Goal: Use online tool/utility: Utilize a website feature to perform a specific function

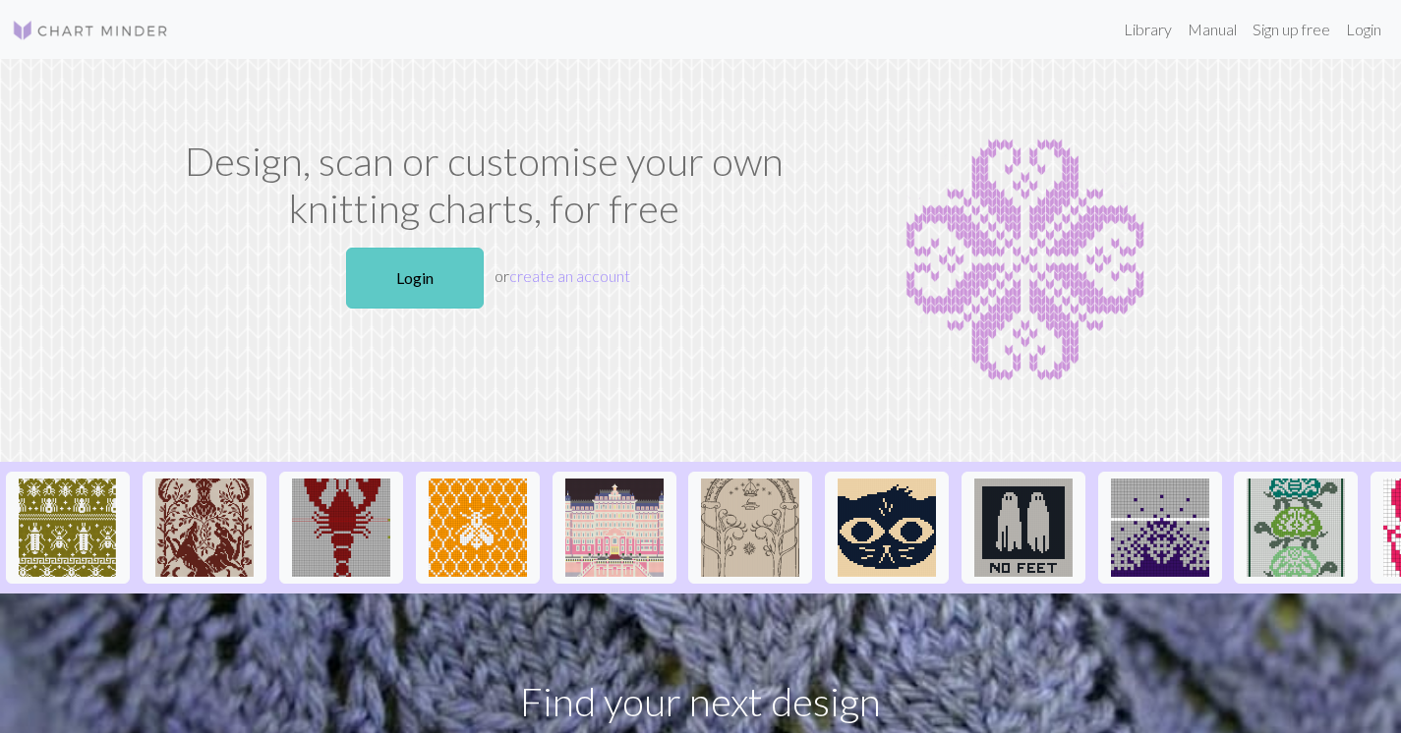
drag, startPoint x: 0, startPoint y: 0, endPoint x: 411, endPoint y: 254, distance: 482.9
click at [411, 254] on link "Login" at bounding box center [415, 278] width 138 height 61
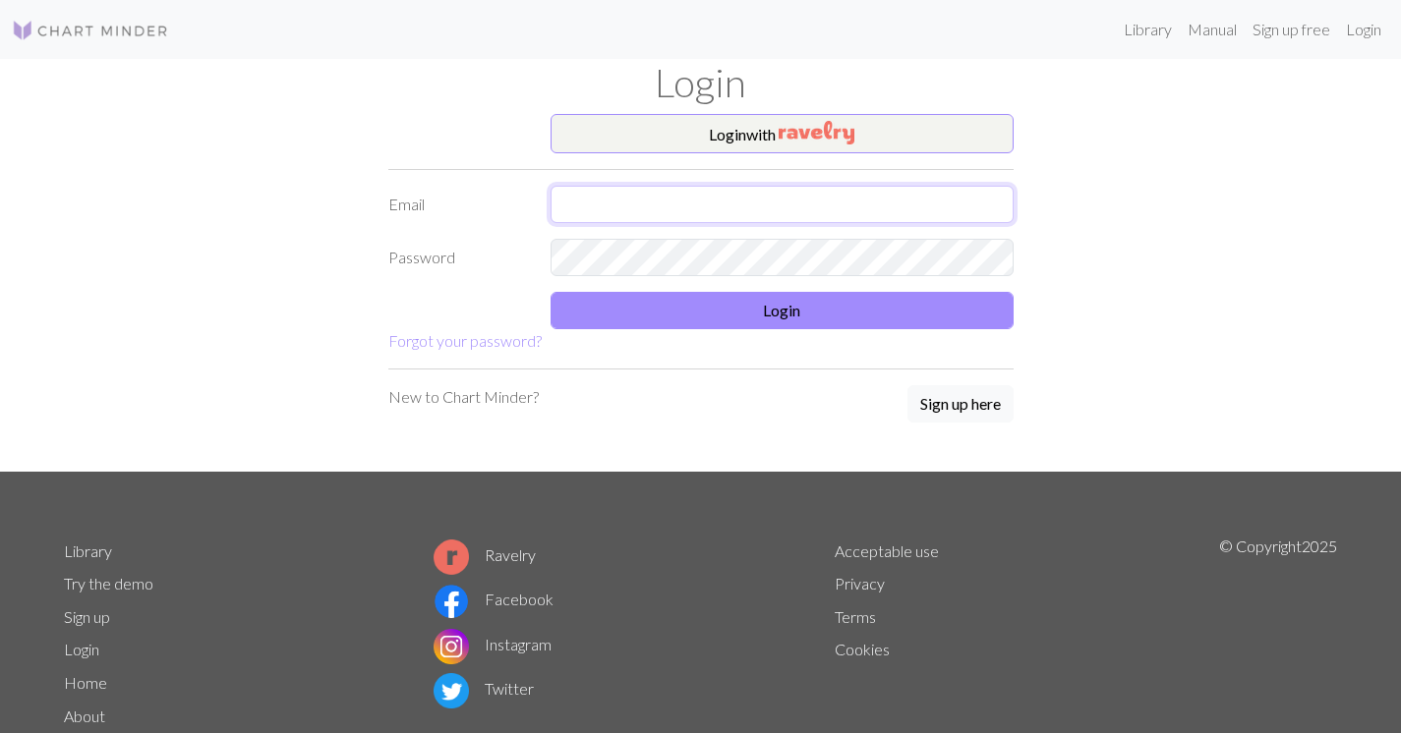
type input "[EMAIL_ADDRESS][DOMAIN_NAME]"
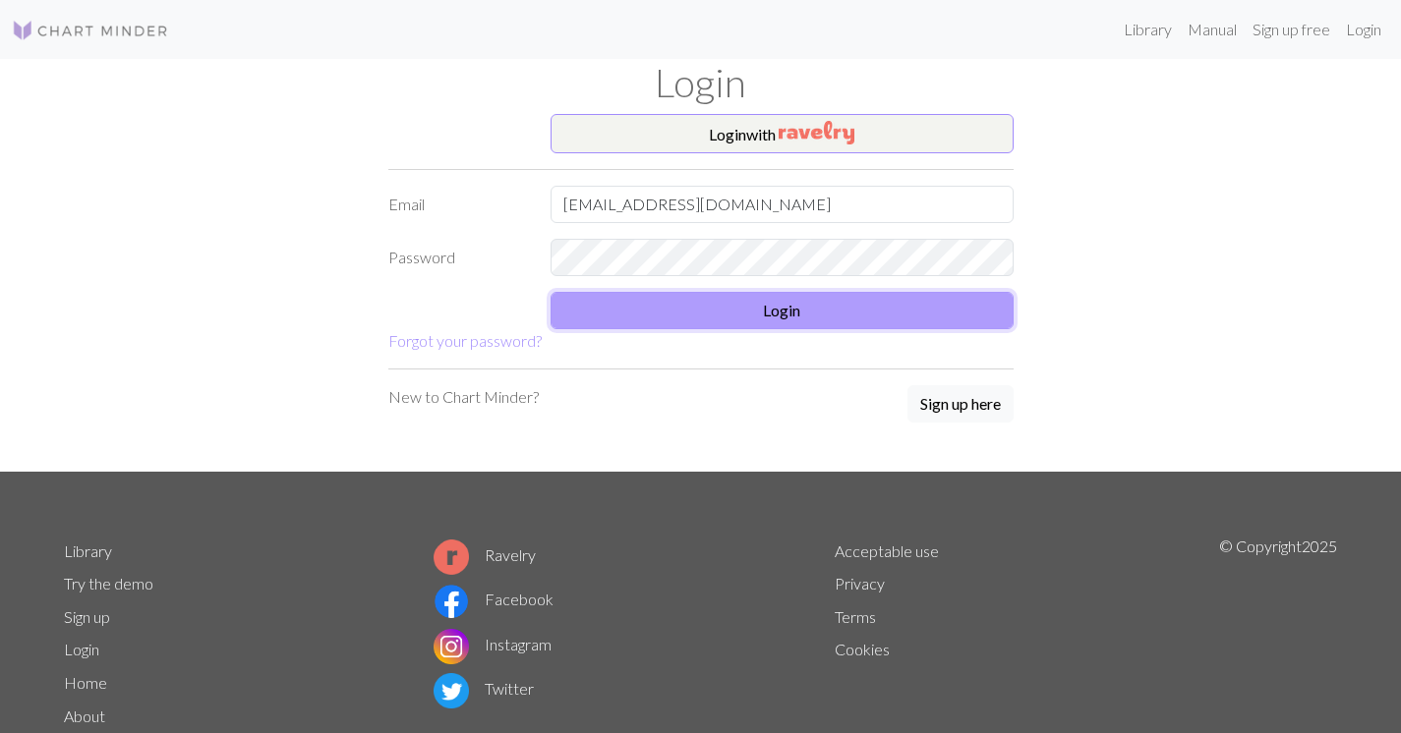
click at [924, 314] on button "Login" at bounding box center [782, 310] width 463 height 37
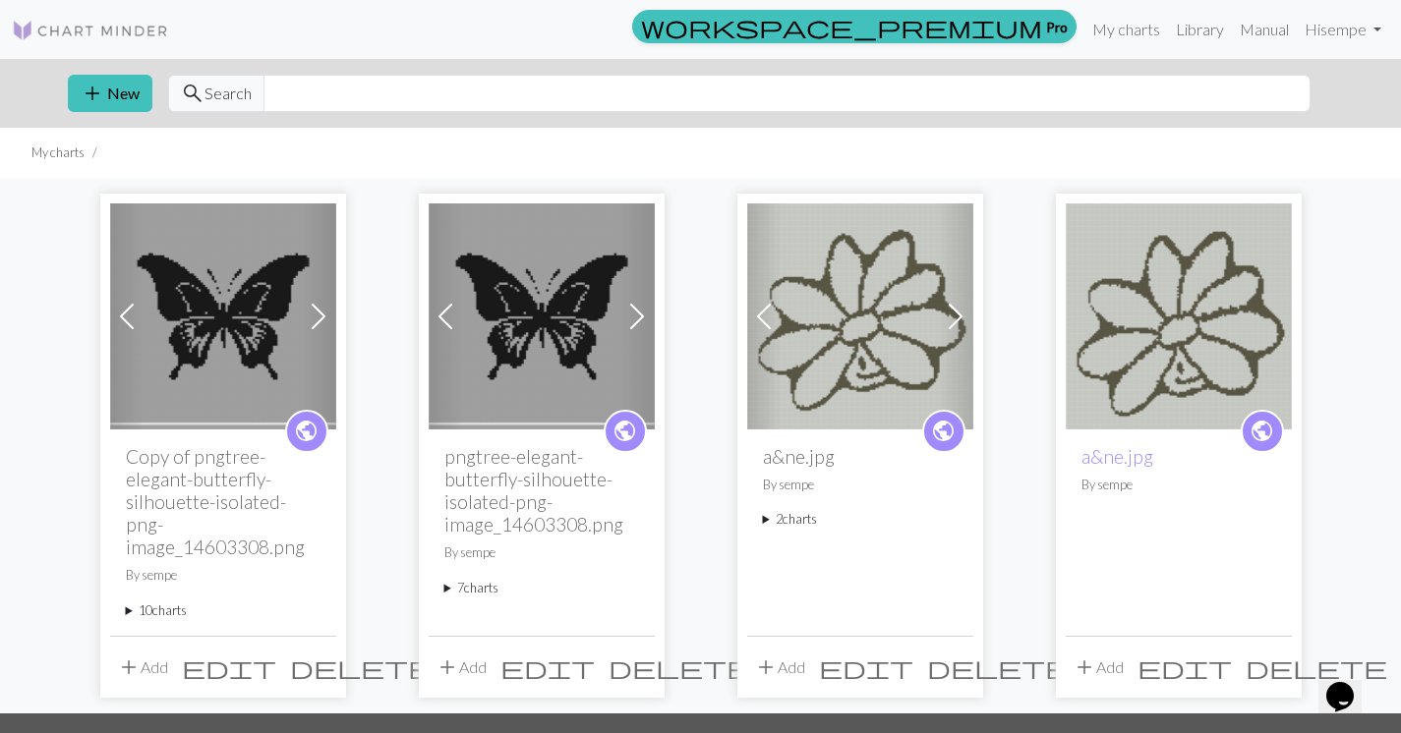
click at [322, 315] on span at bounding box center [318, 316] width 31 height 31
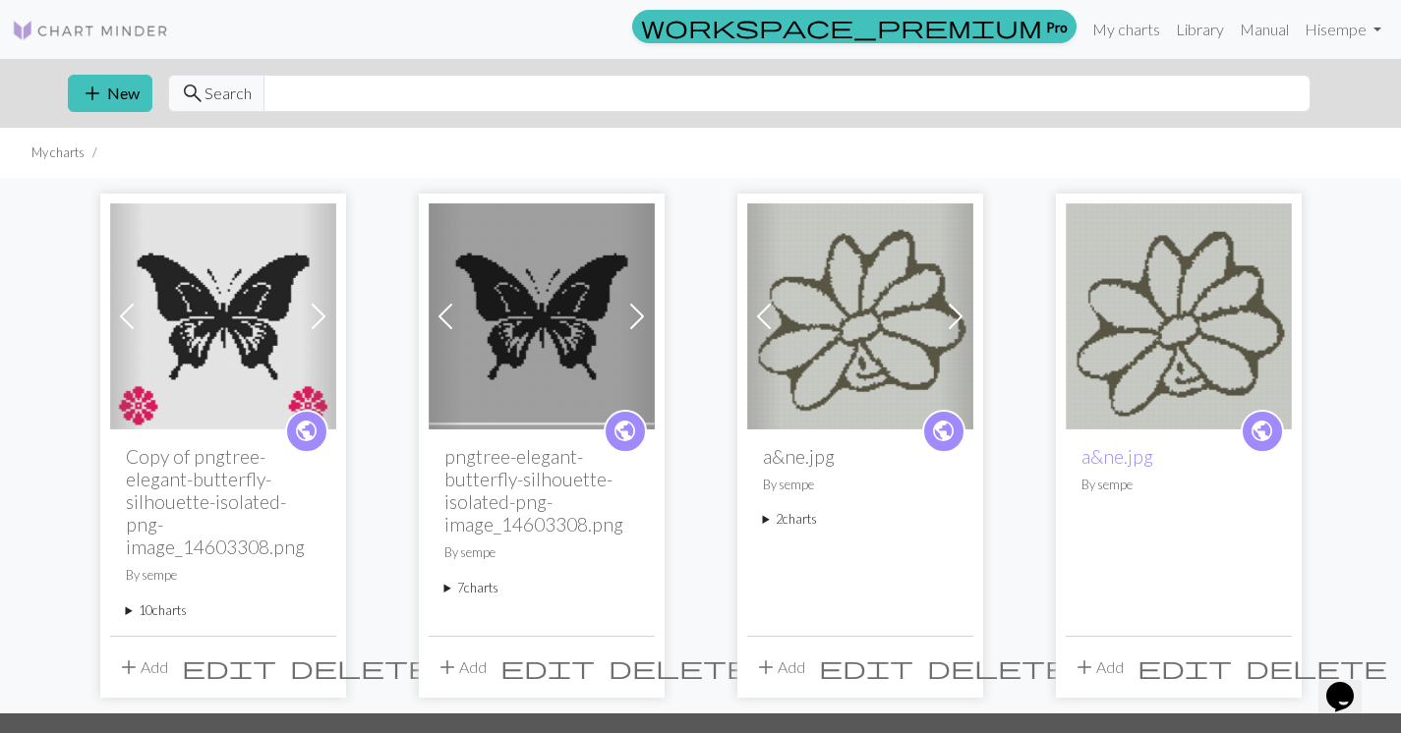
click at [320, 321] on span at bounding box center [318, 316] width 31 height 31
click at [211, 320] on img at bounding box center [223, 317] width 226 height 226
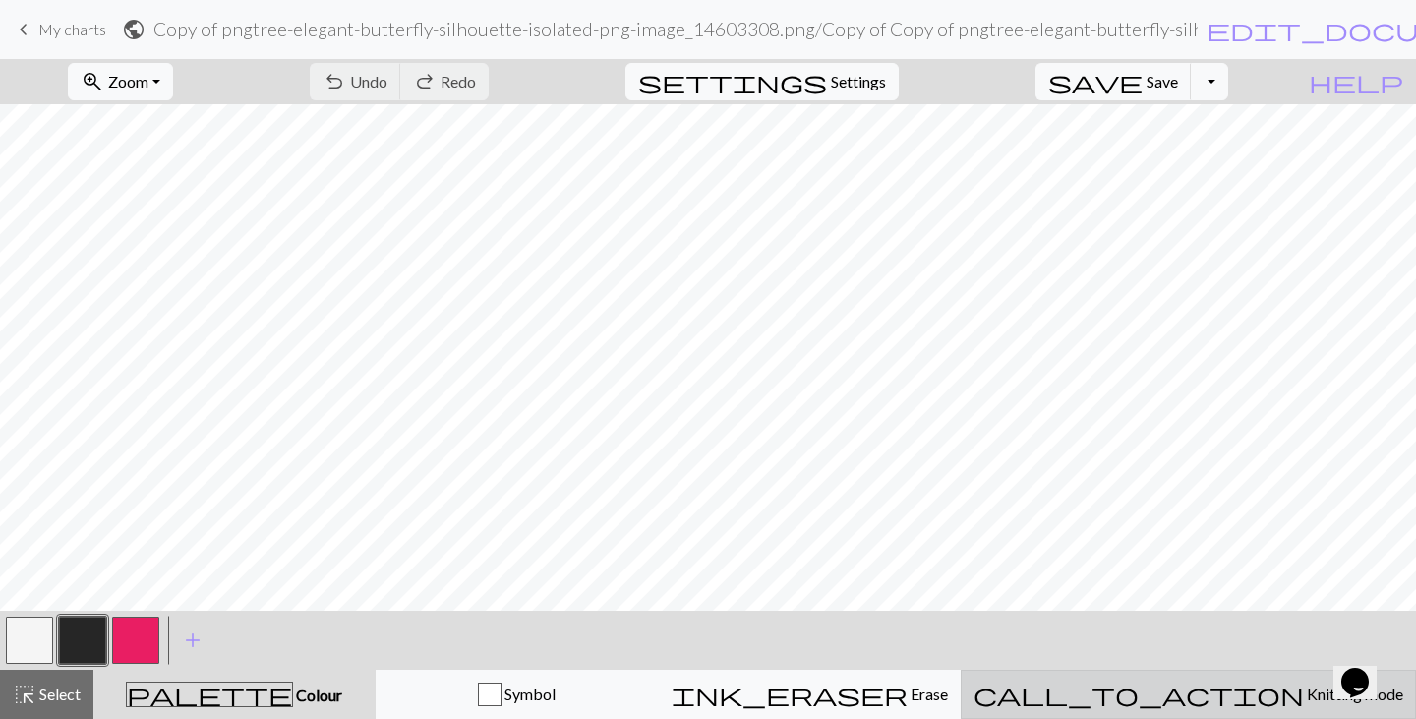
click at [1304, 695] on span "Knitting mode" at bounding box center [1353, 693] width 99 height 19
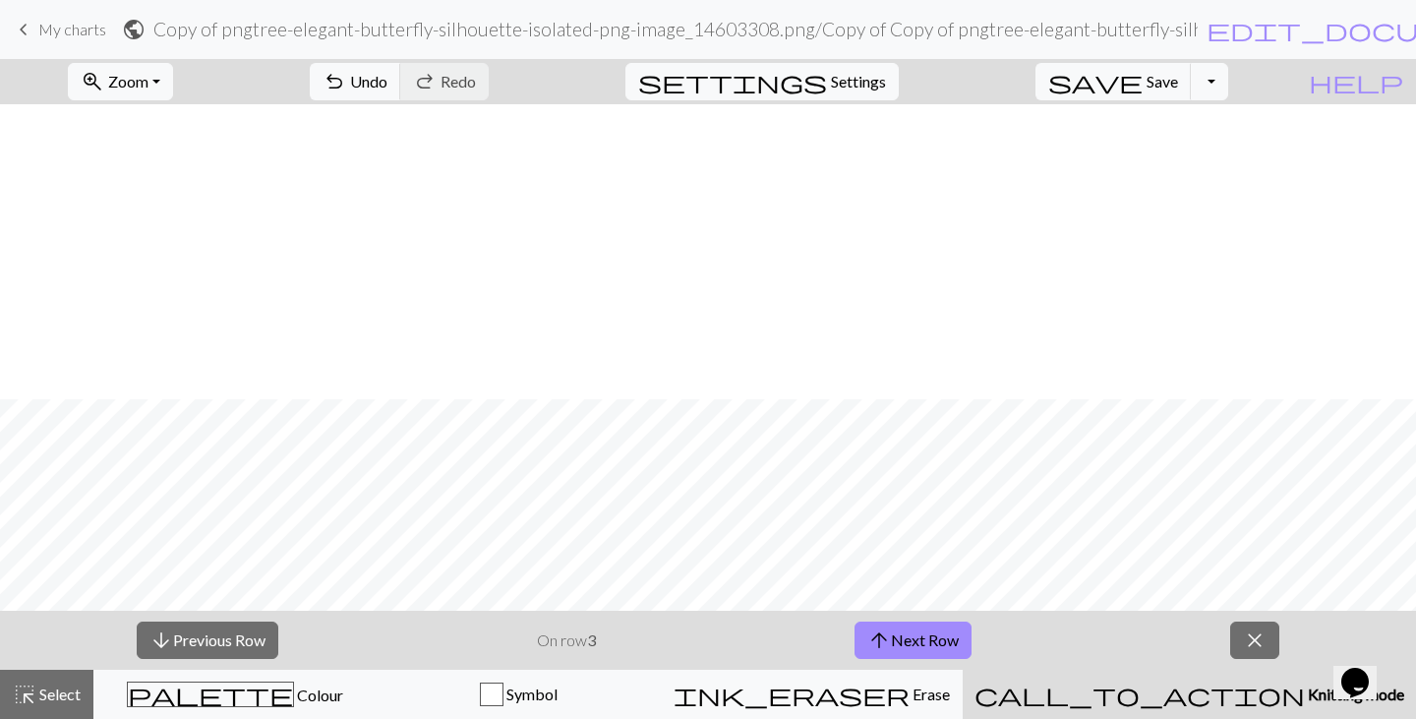
scroll to position [983, 0]
click at [902, 643] on button "arrow_upward Next Row" at bounding box center [912, 639] width 117 height 37
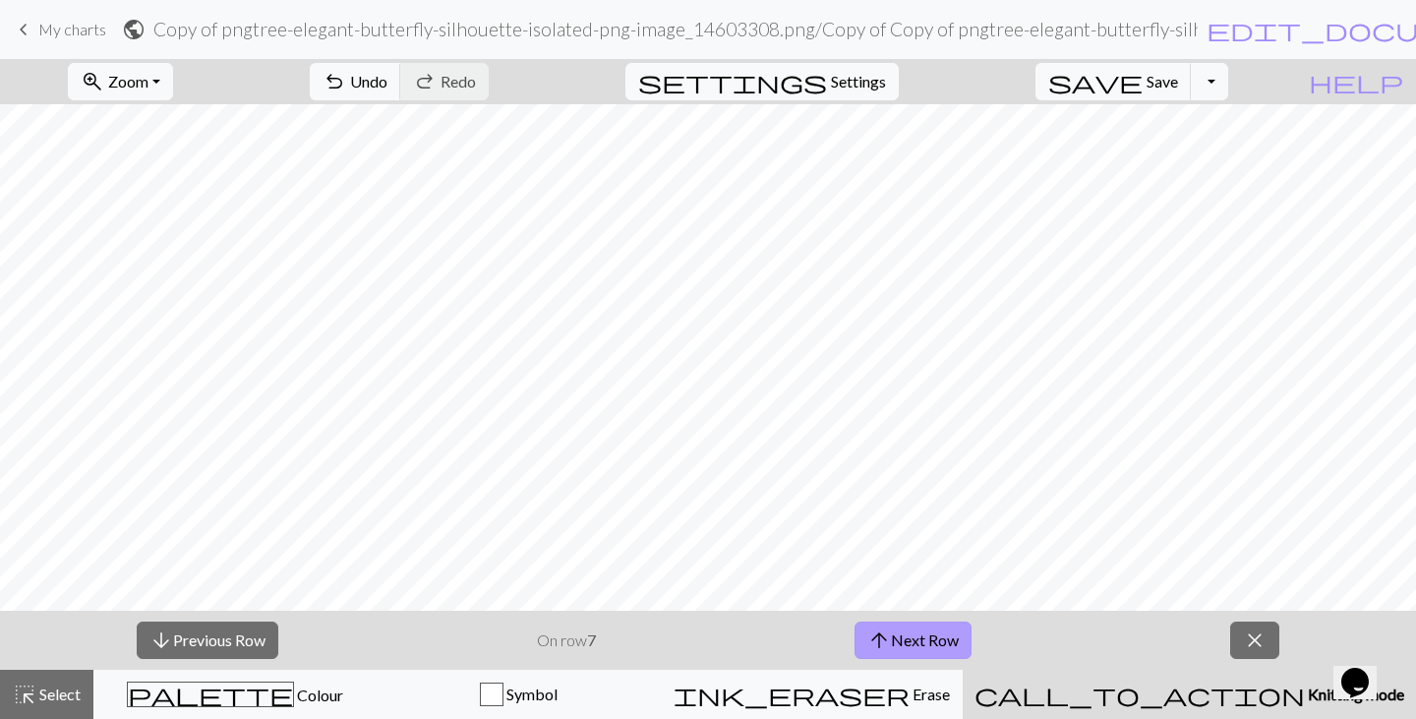
click at [902, 643] on button "arrow_upward Next Row" at bounding box center [912, 639] width 117 height 37
click at [902, 643] on button "arrow_upward Next Row" at bounding box center [915, 639] width 117 height 37
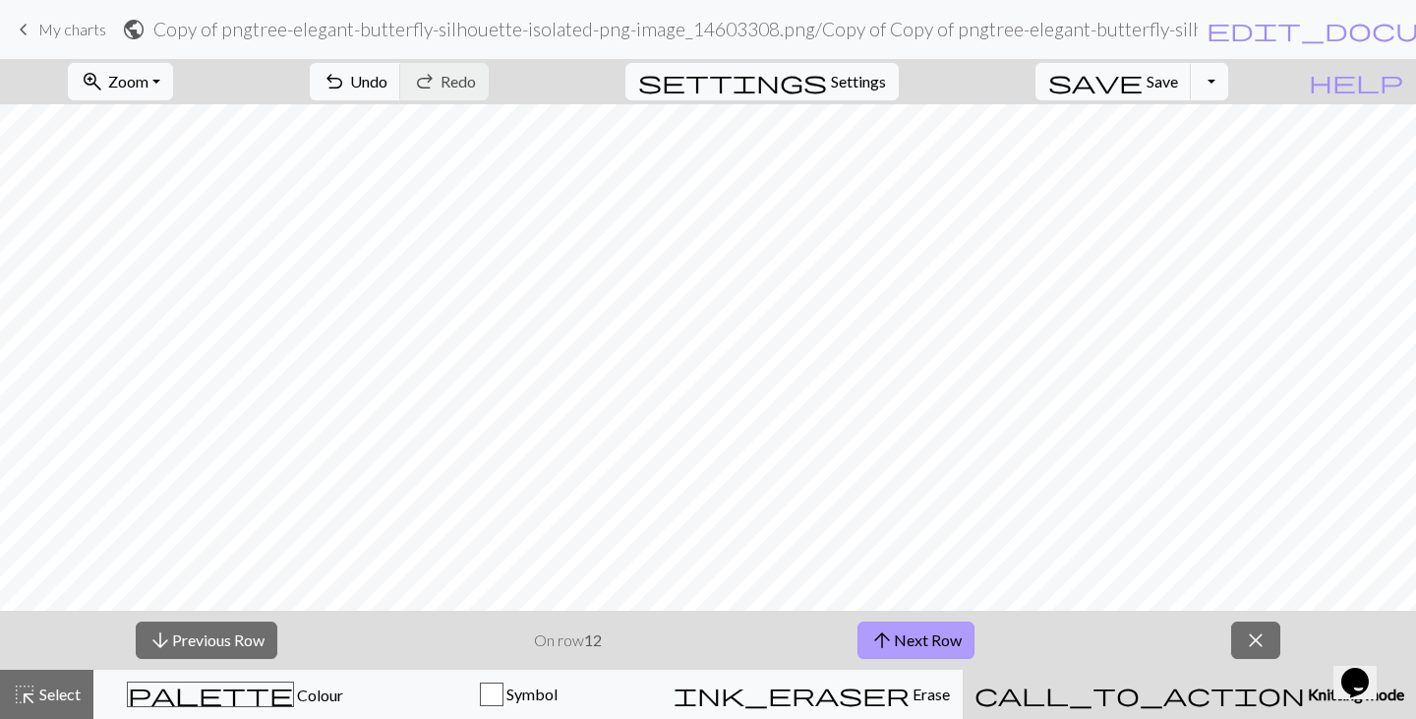
click at [902, 643] on button "arrow_upward Next Row" at bounding box center [915, 639] width 117 height 37
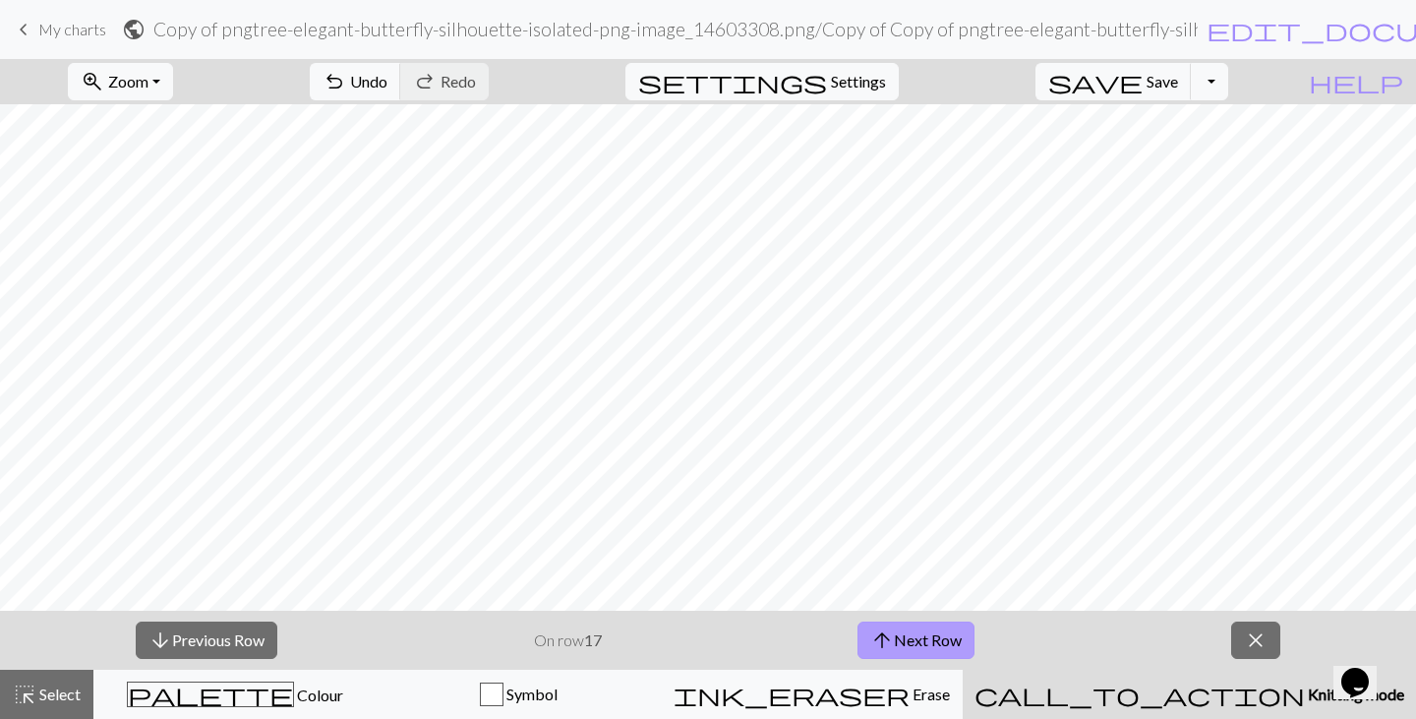
click at [902, 643] on button "arrow_upward Next Row" at bounding box center [915, 639] width 117 height 37
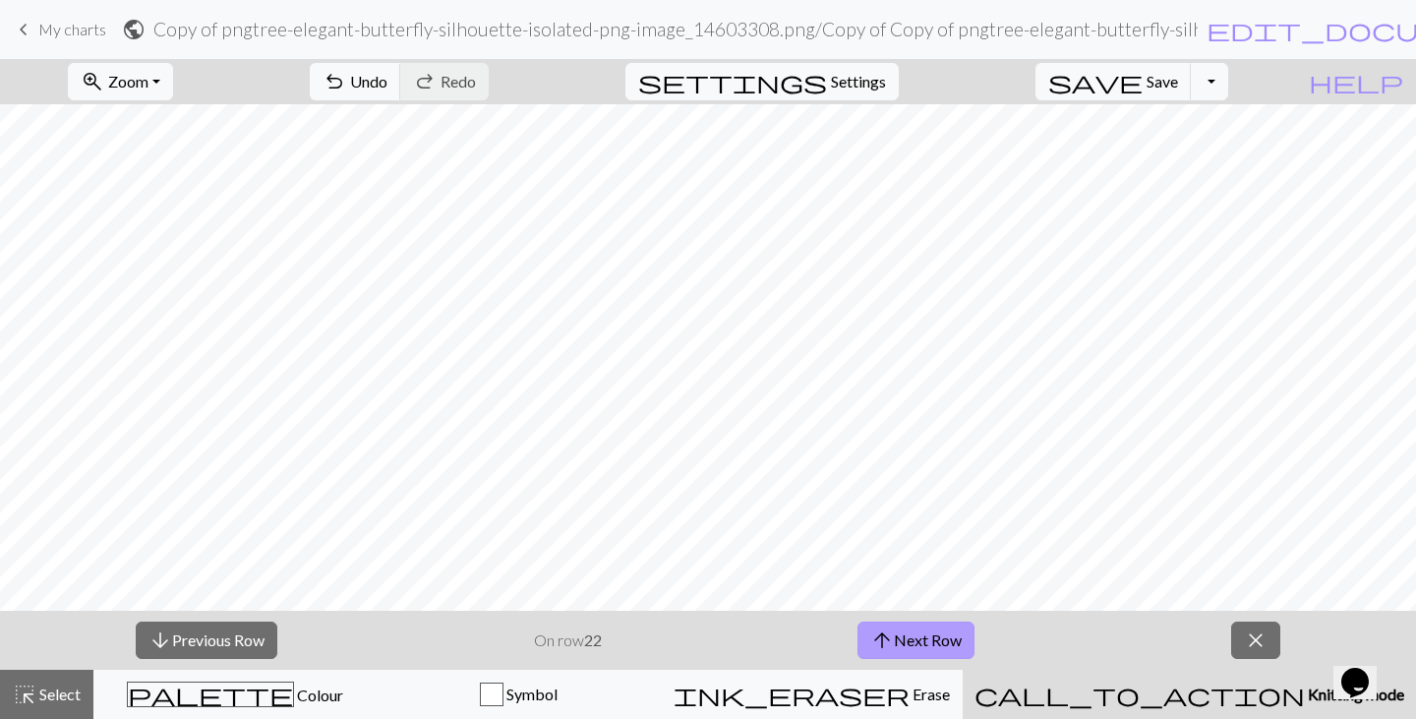
click at [902, 643] on button "arrow_upward Next Row" at bounding box center [915, 639] width 117 height 37
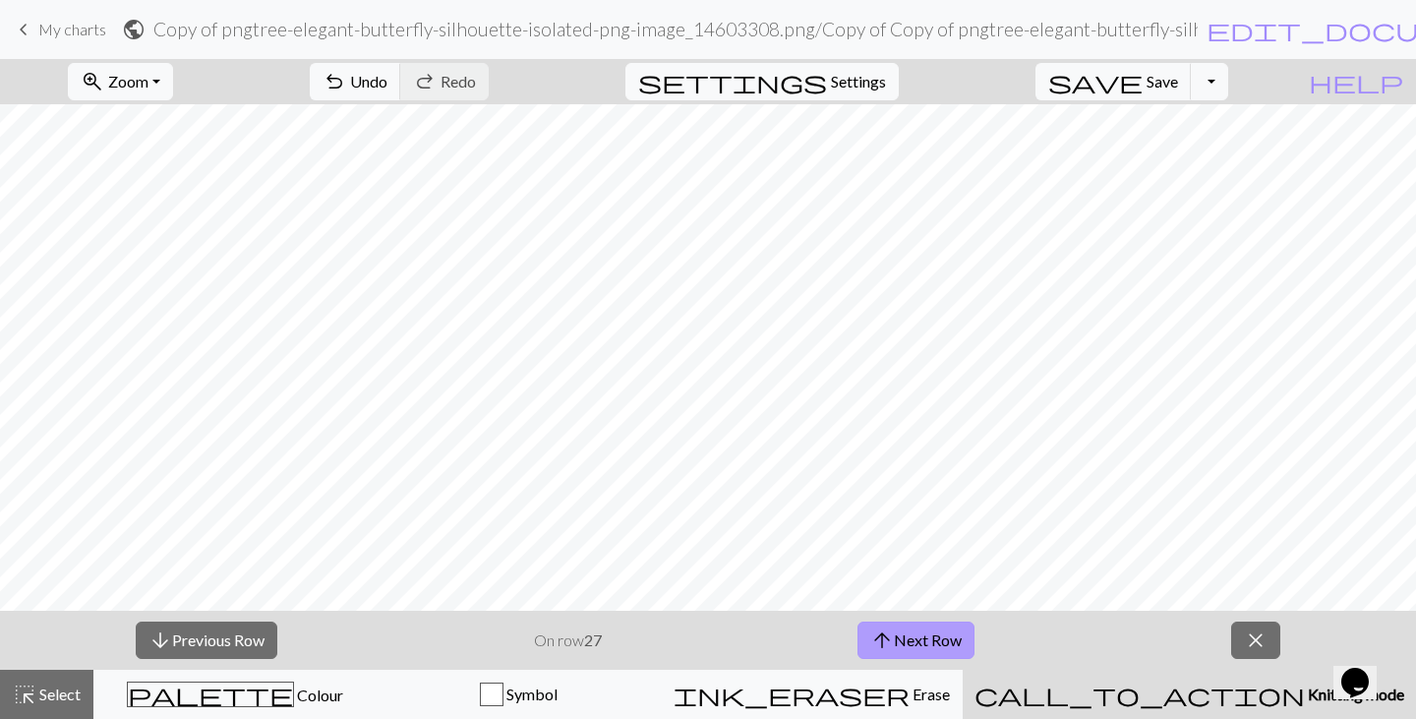
click at [902, 643] on button "arrow_upward Next Row" at bounding box center [915, 639] width 117 height 37
drag, startPoint x: 902, startPoint y: 643, endPoint x: 715, endPoint y: 648, distance: 186.9
click at [901, 644] on button "arrow_upward Next Row" at bounding box center [915, 639] width 117 height 37
click at [580, 633] on p "On row 29" at bounding box center [568, 640] width 68 height 24
click at [887, 638] on span "arrow_upward" at bounding box center [882, 640] width 24 height 28
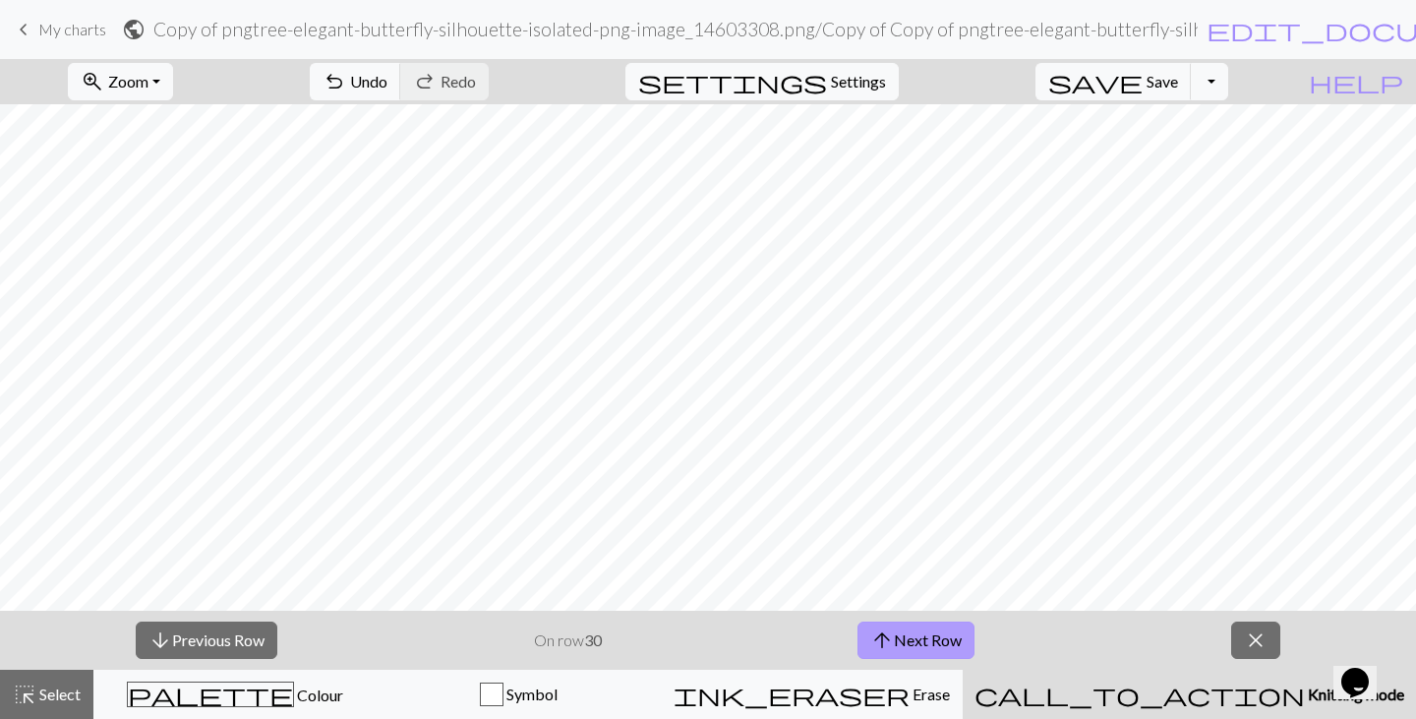
click at [888, 638] on span "arrow_upward" at bounding box center [882, 640] width 24 height 28
click at [887, 638] on span "arrow_upward" at bounding box center [882, 640] width 24 height 28
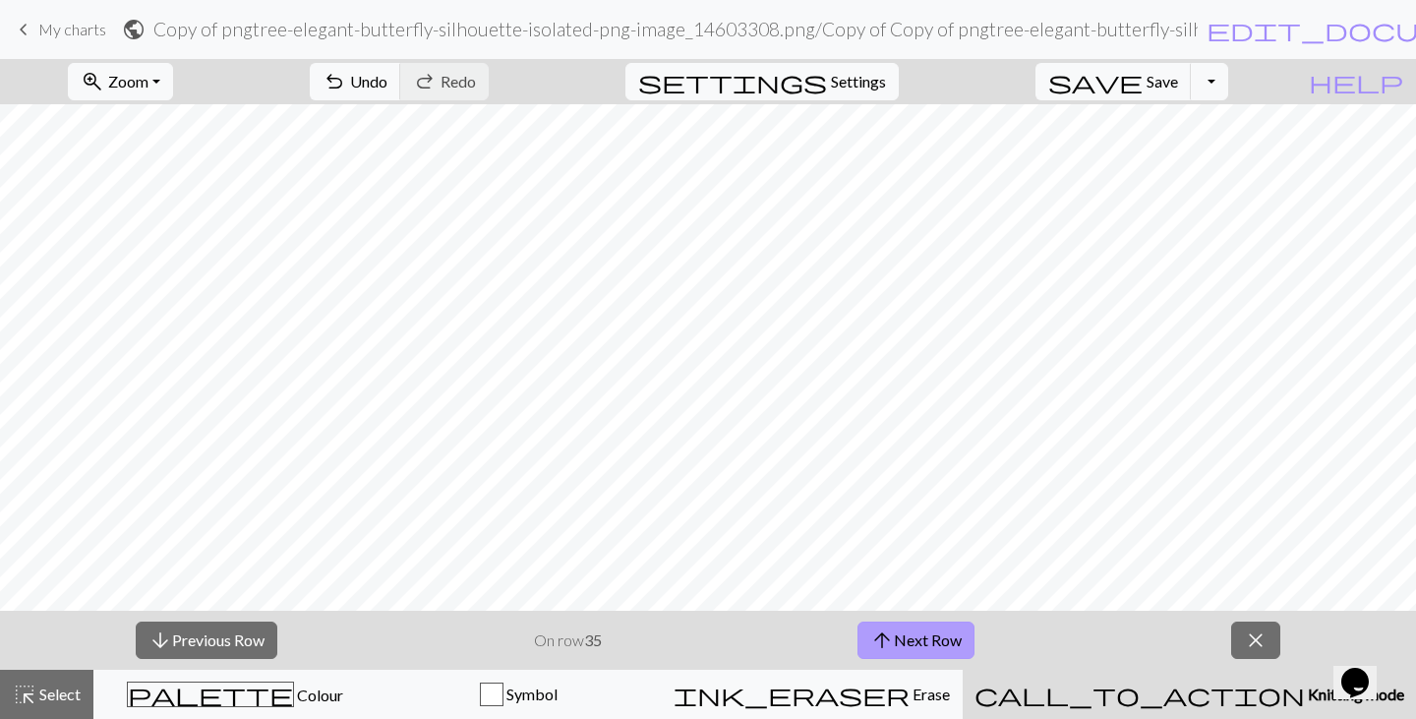
click at [886, 638] on span "arrow_upward" at bounding box center [882, 640] width 24 height 28
click at [886, 642] on span "arrow_upward" at bounding box center [882, 640] width 24 height 28
click at [886, 643] on span "arrow_upward" at bounding box center [882, 640] width 24 height 28
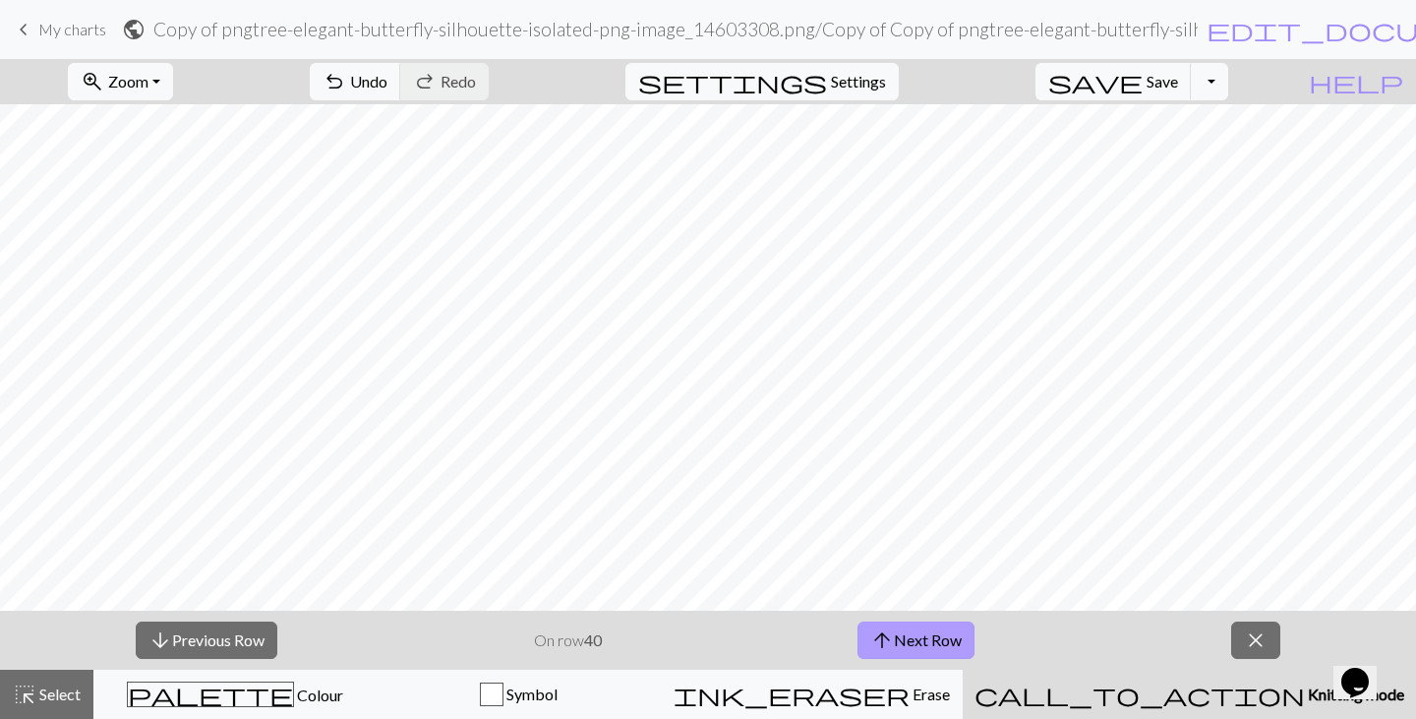
click at [886, 643] on span "arrow_upward" at bounding box center [882, 640] width 24 height 28
click at [886, 644] on span "arrow_upward" at bounding box center [882, 640] width 24 height 28
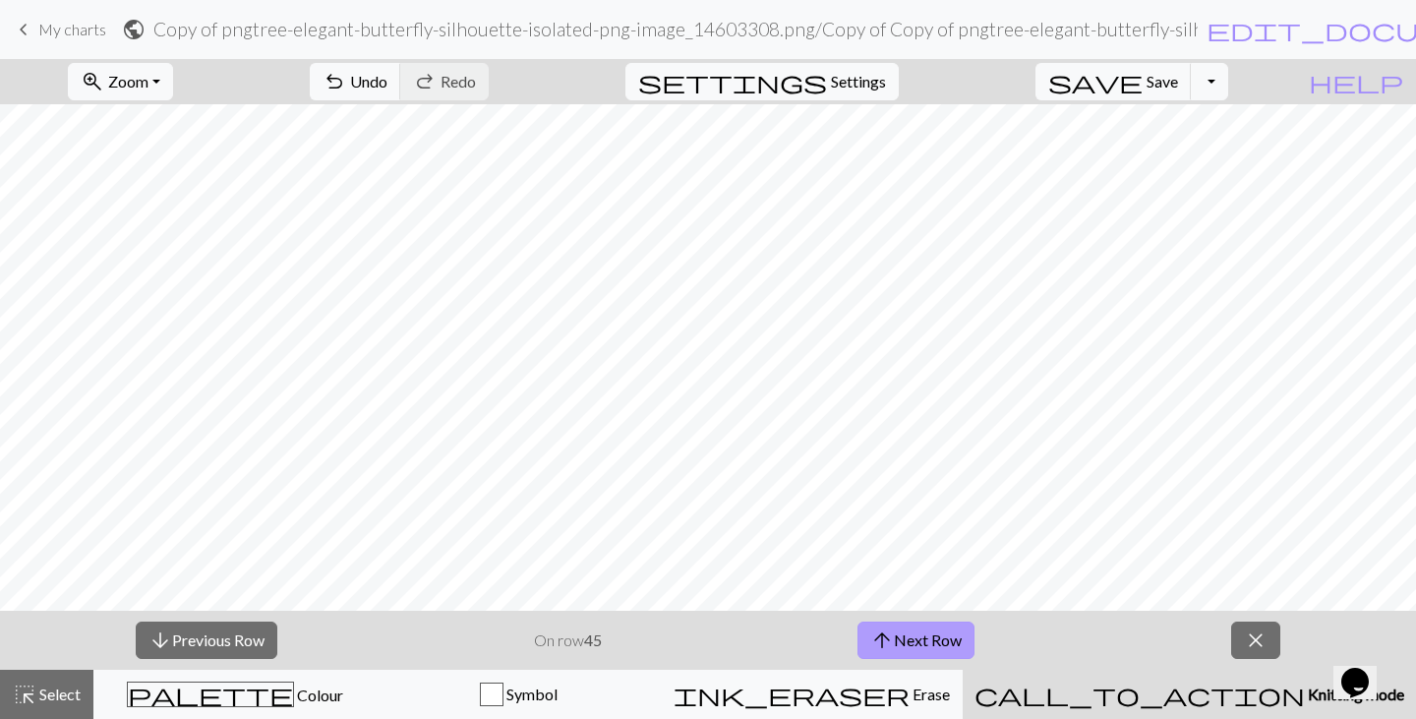
click at [886, 644] on span "arrow_upward" at bounding box center [882, 640] width 24 height 28
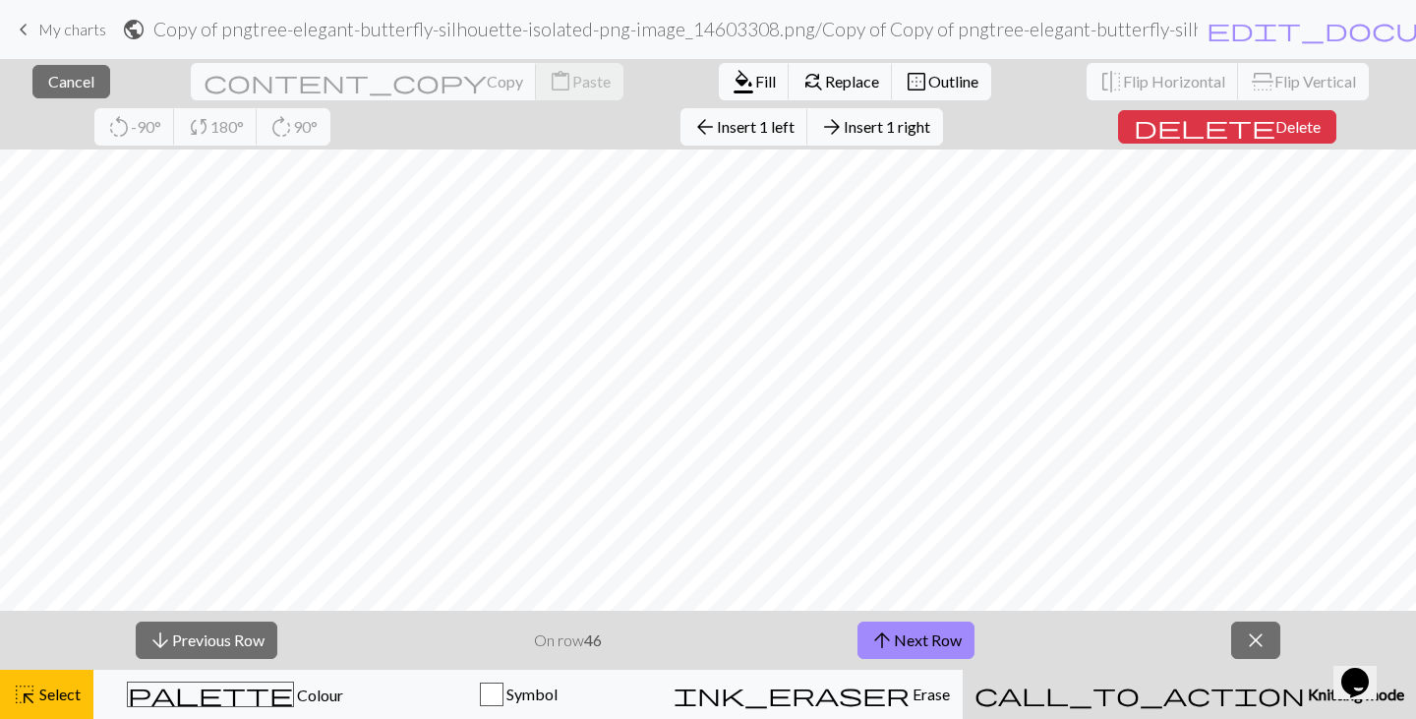
click at [1154, 642] on div "arrow_downward Previous Row On row 46 arrow_upward Next Row close" at bounding box center [708, 640] width 1416 height 59
click at [936, 640] on button "arrow_upward Next Row" at bounding box center [915, 639] width 117 height 37
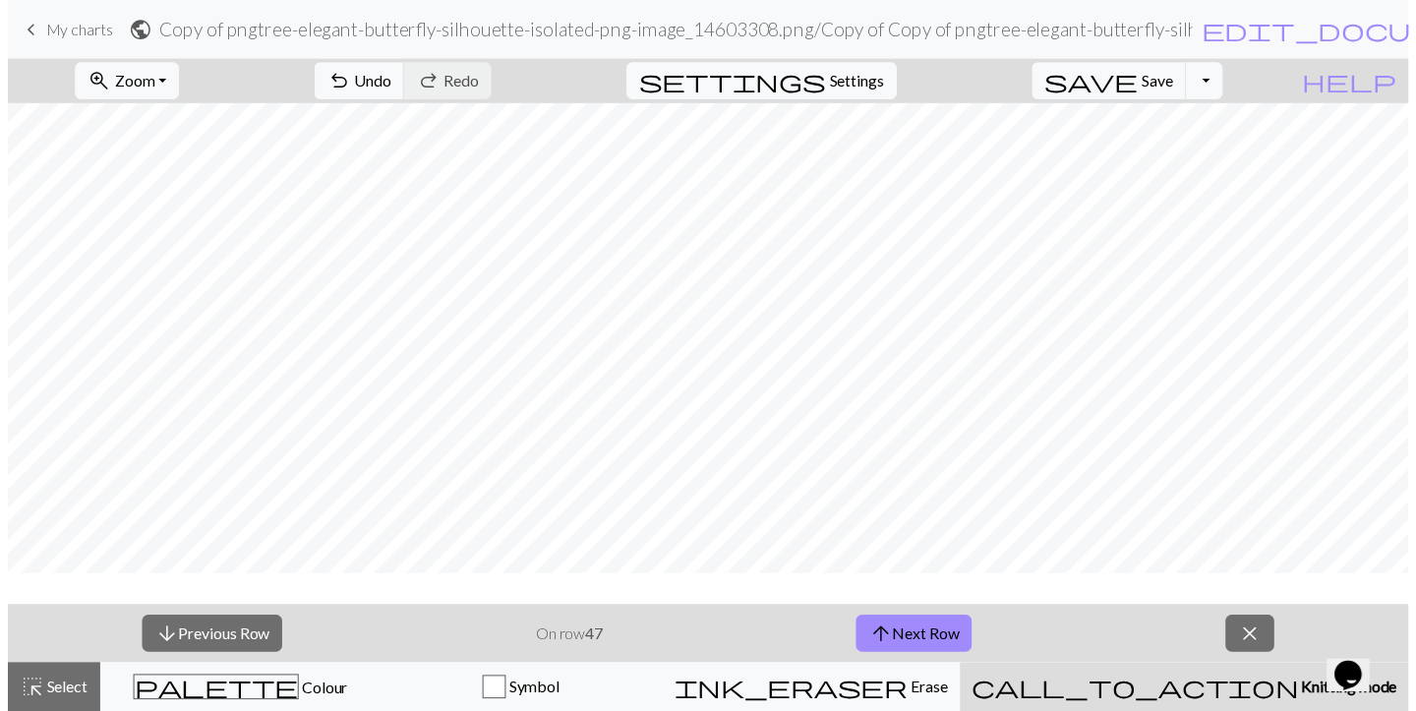
scroll to position [657, 266]
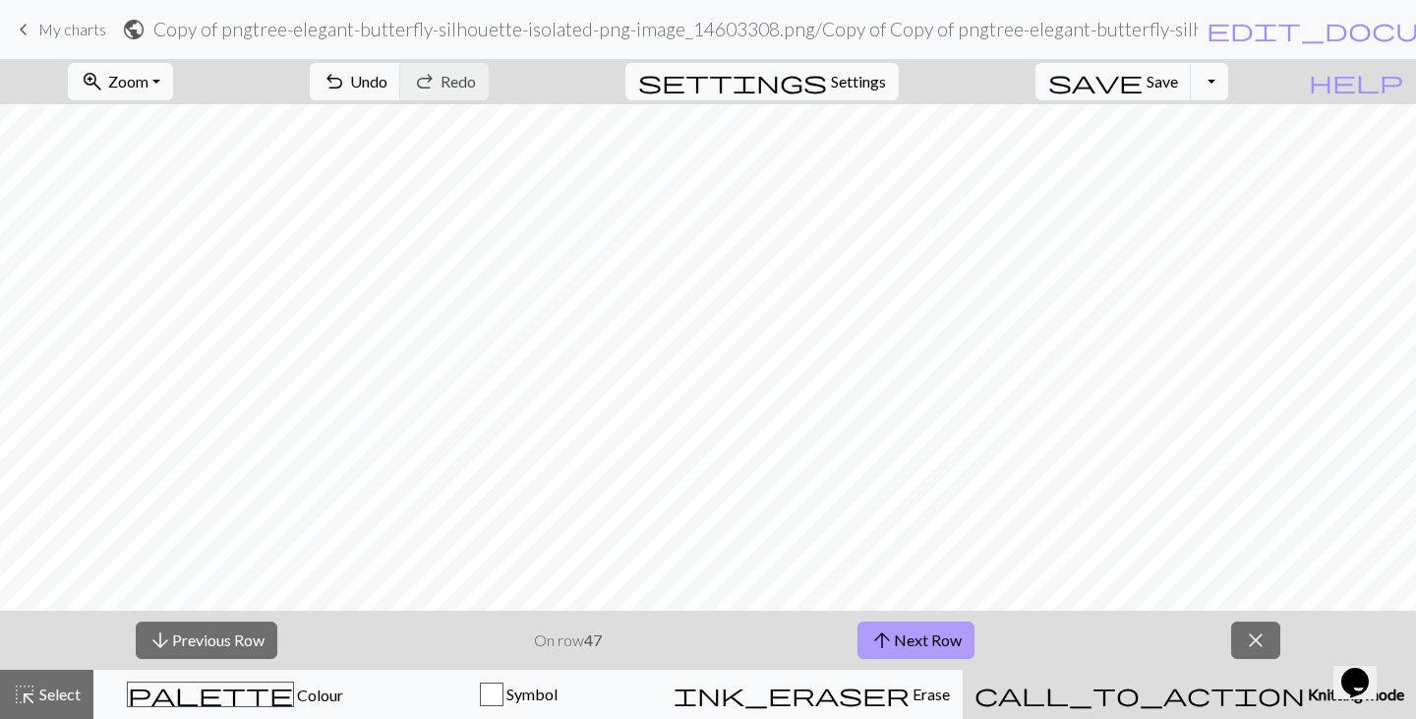
click at [934, 646] on button "arrow_upward Next Row" at bounding box center [915, 639] width 117 height 37
click at [933, 646] on button "arrow_upward Next Row" at bounding box center [915, 639] width 117 height 37
click at [932, 645] on button "arrow_upward Next Row" at bounding box center [915, 639] width 117 height 37
click at [932, 644] on button "arrow_upward Next Row" at bounding box center [915, 639] width 117 height 37
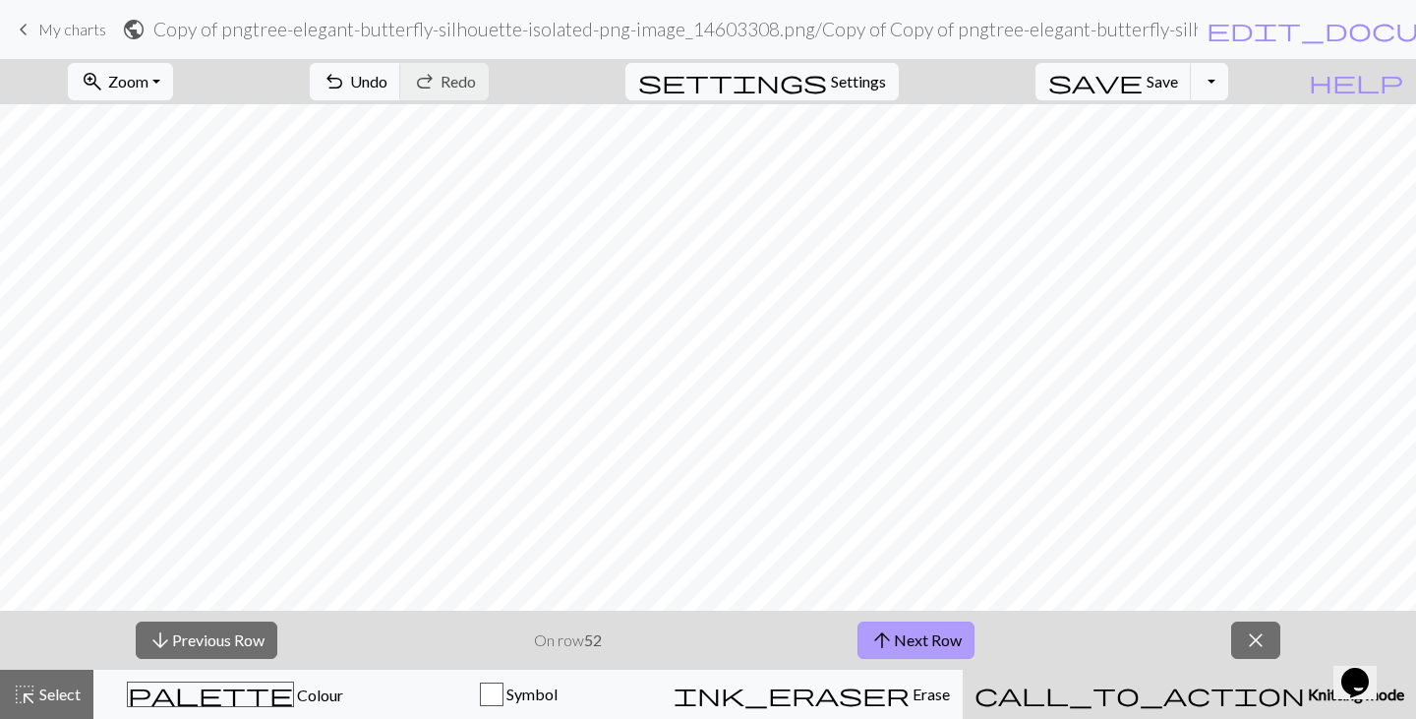
click at [932, 644] on button "arrow_upward Next Row" at bounding box center [915, 639] width 117 height 37
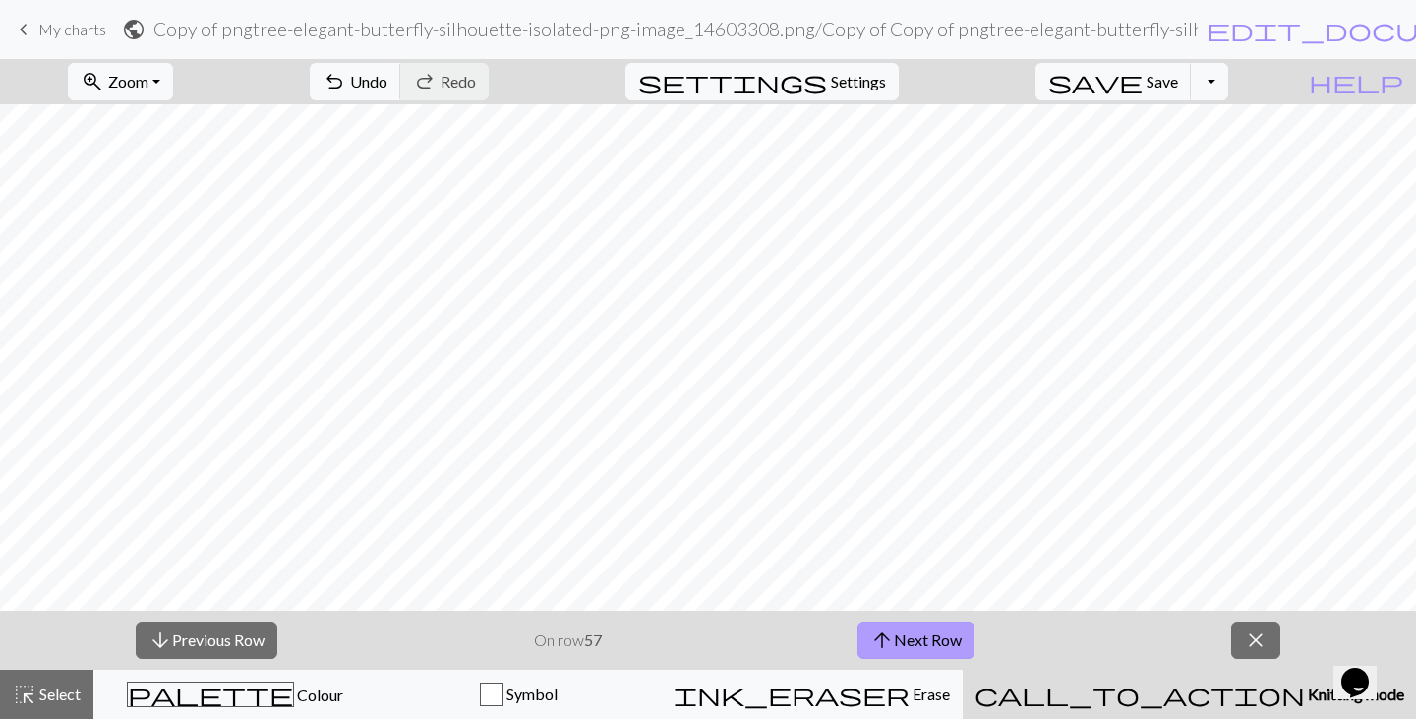
click at [928, 639] on button "arrow_upward Next Row" at bounding box center [915, 639] width 117 height 37
click at [908, 638] on button "arrow_upward Next Row" at bounding box center [915, 639] width 117 height 37
click at [926, 640] on button "arrow_upward Next Row" at bounding box center [915, 639] width 117 height 37
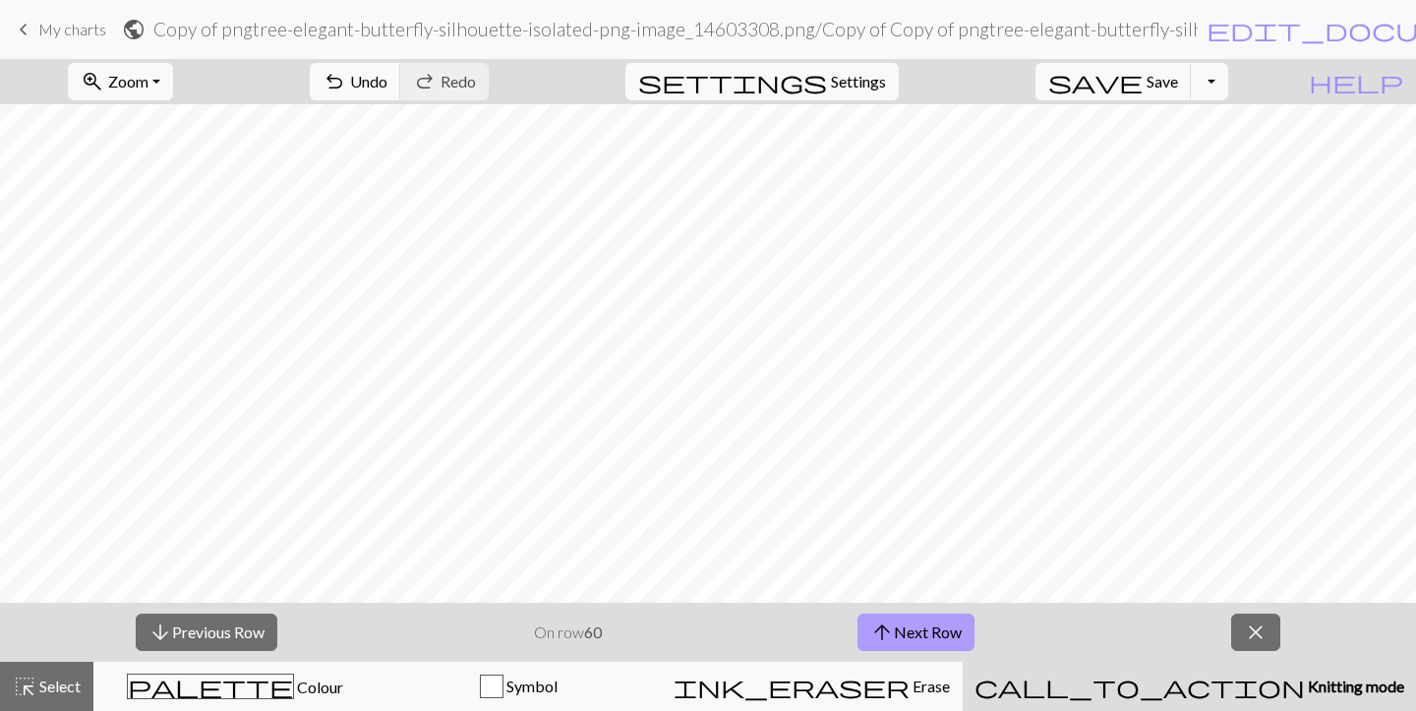
click at [936, 630] on button "arrow_upward Next Row" at bounding box center [915, 631] width 117 height 37
